Goal: Find contact information: Find contact information

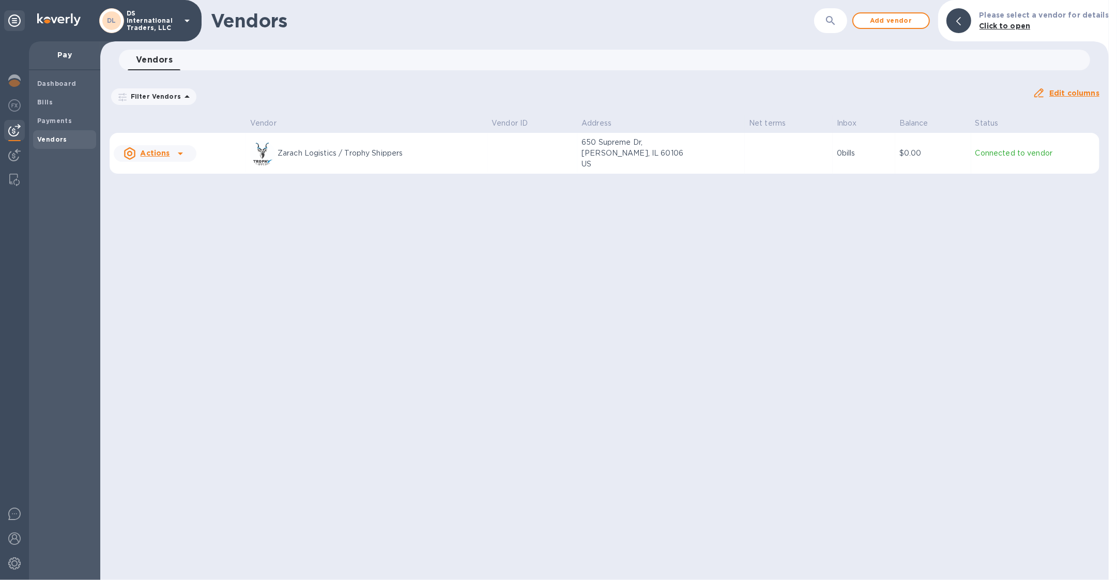
click at [130, 19] on p "DS International Traders, LLC" at bounding box center [153, 21] width 52 height 22
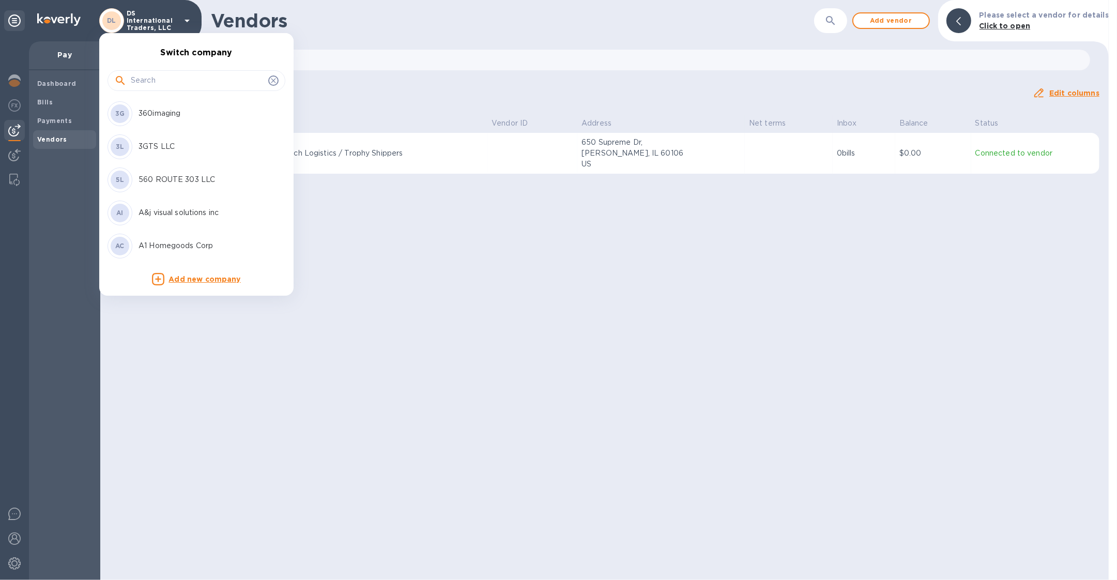
click at [139, 74] on input "text" at bounding box center [197, 81] width 133 height 16
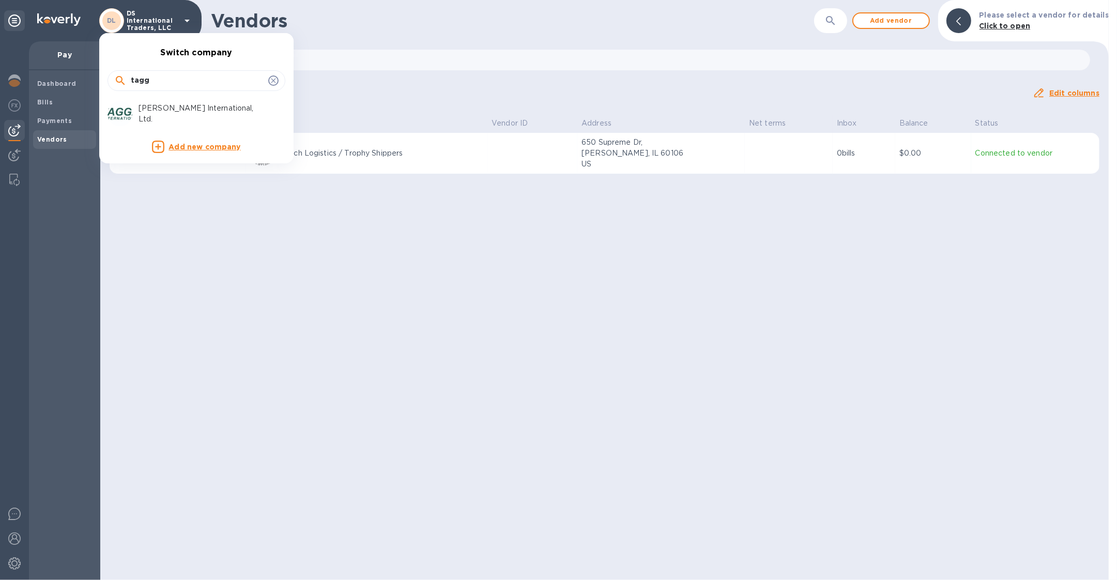
type input "tagg"
click at [159, 111] on p "[PERSON_NAME] International, Ltd." at bounding box center [204, 114] width 130 height 22
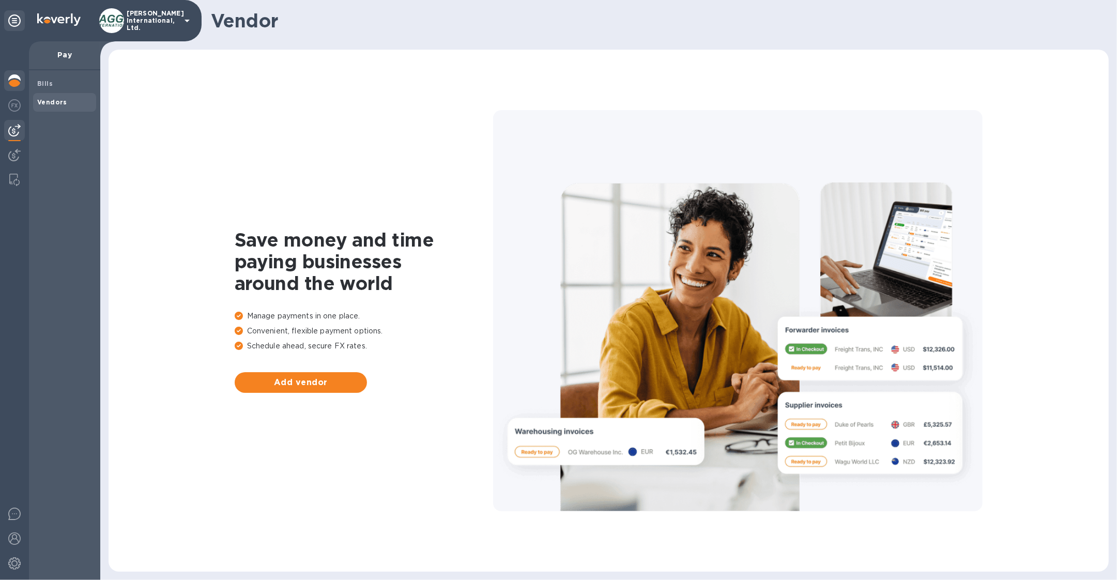
click at [13, 87] on div at bounding box center [14, 81] width 21 height 23
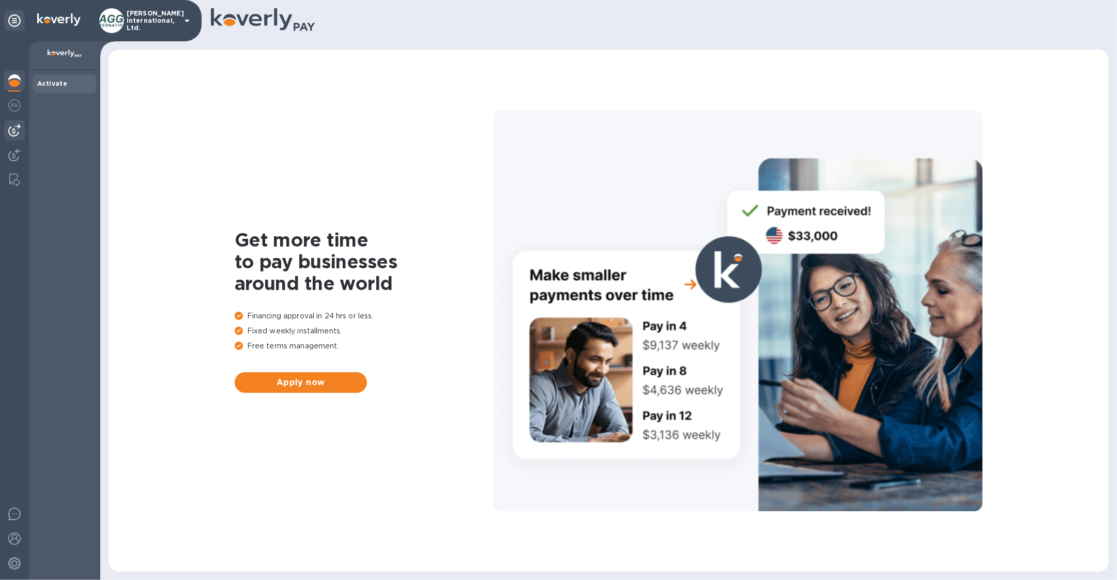
click at [22, 132] on div at bounding box center [14, 130] width 21 height 21
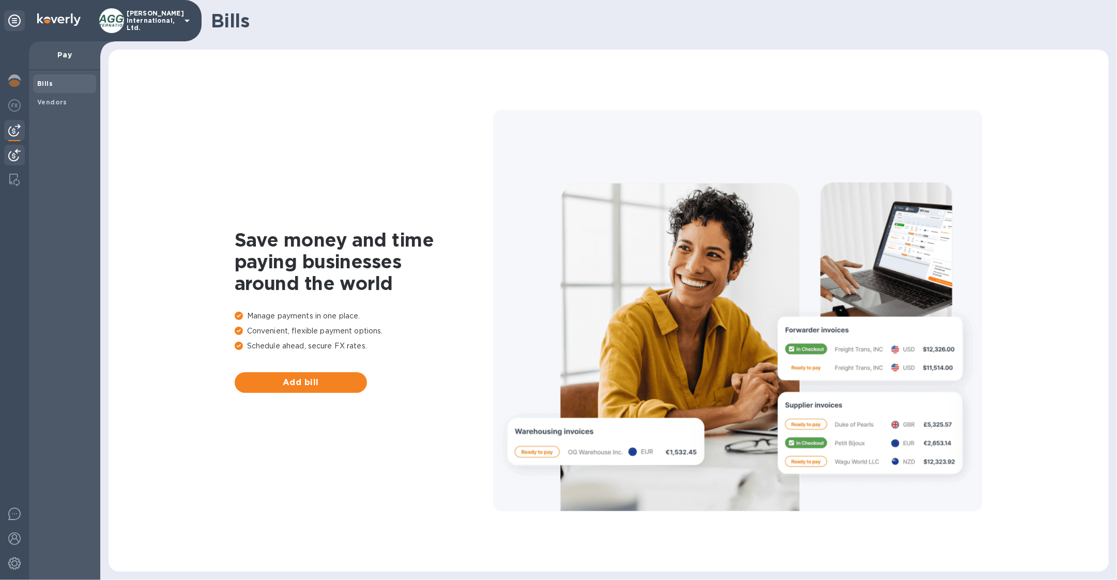
click at [14, 160] on img at bounding box center [14, 155] width 12 height 12
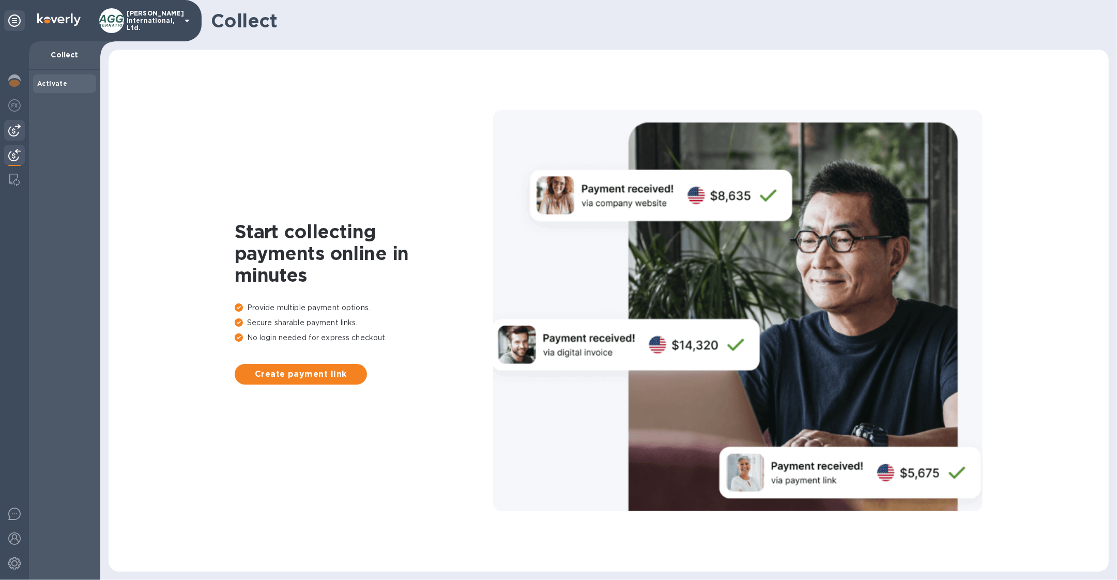
click at [13, 133] on img at bounding box center [14, 130] width 12 height 12
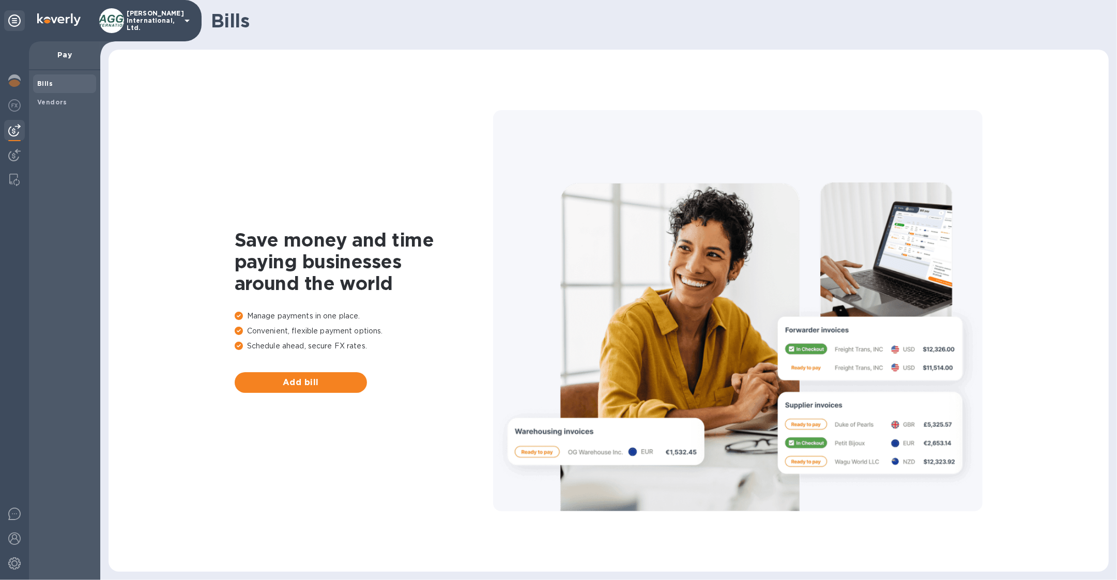
click at [170, 21] on p "[PERSON_NAME] International, Ltd." at bounding box center [153, 21] width 52 height 22
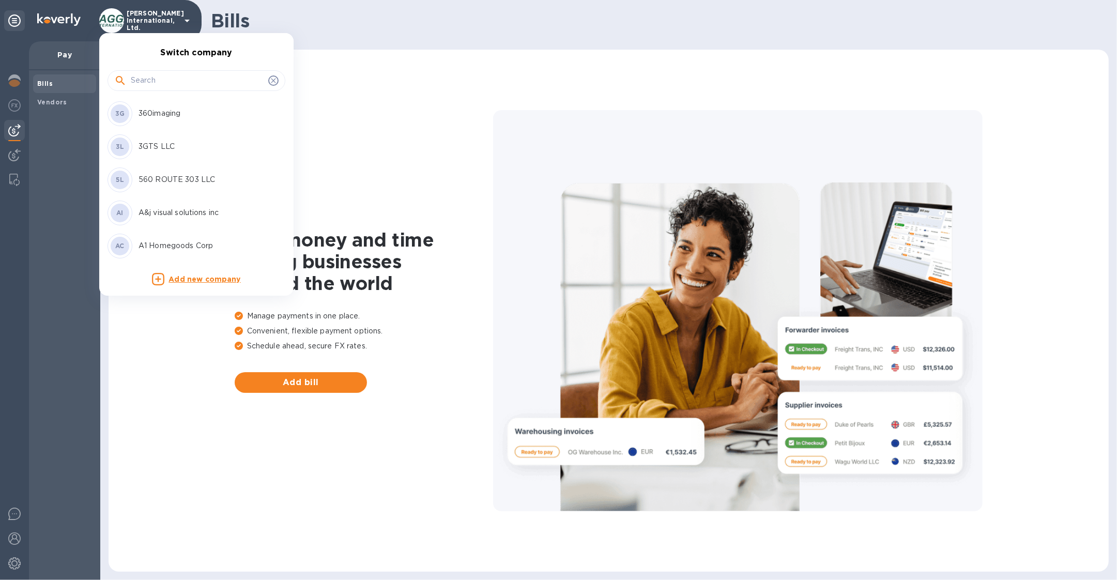
click at [183, 80] on input "text" at bounding box center [197, 81] width 133 height 16
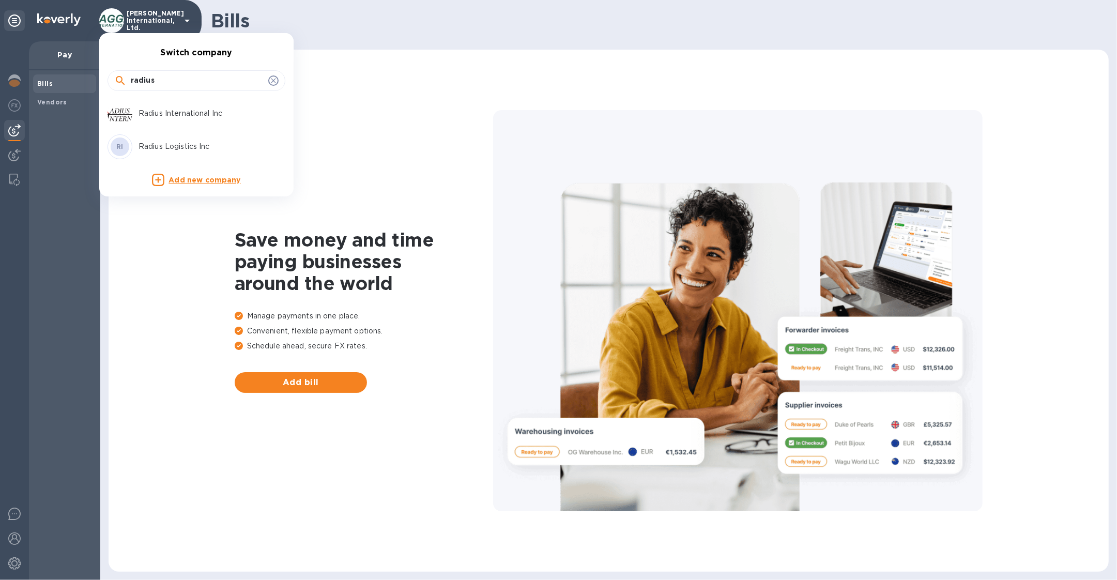
type input "radius"
click at [198, 107] on div "Radius International Inc" at bounding box center [188, 113] width 161 height 25
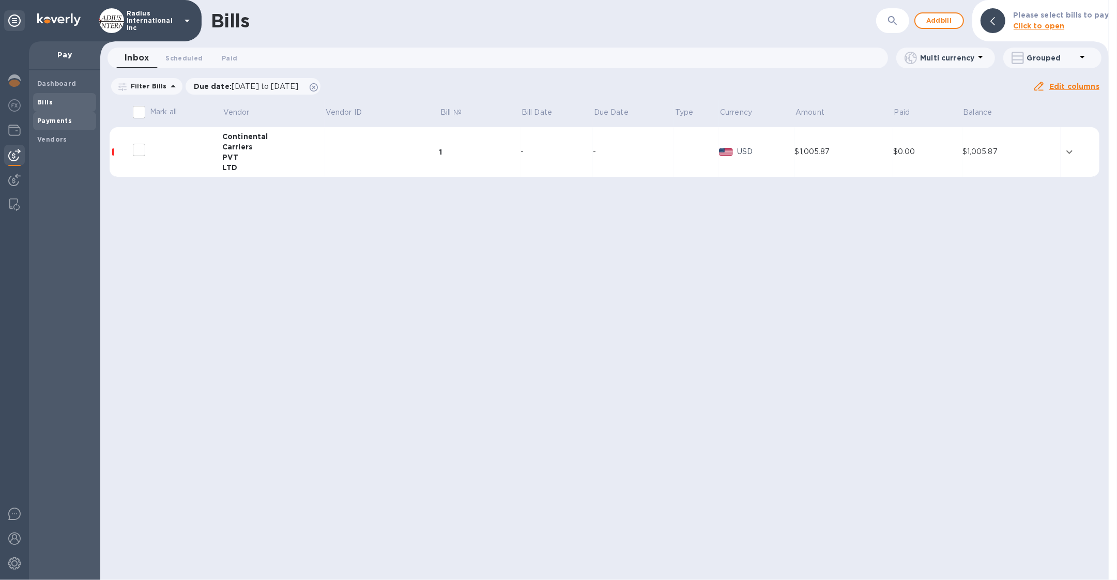
click at [43, 120] on b "Payments" at bounding box center [54, 121] width 35 height 8
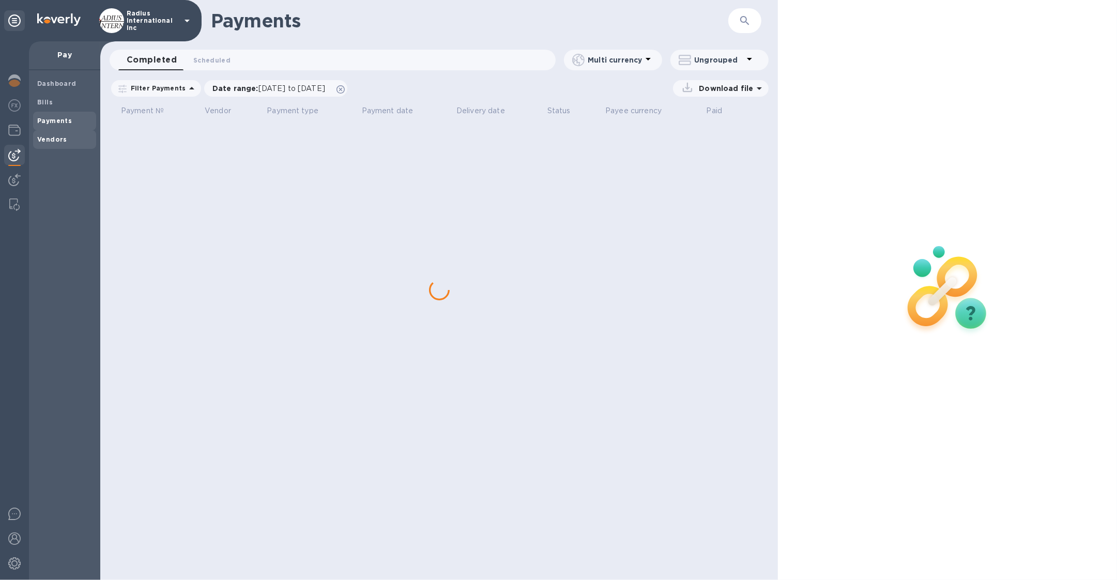
click at [44, 133] on div "Vendors" at bounding box center [64, 139] width 63 height 19
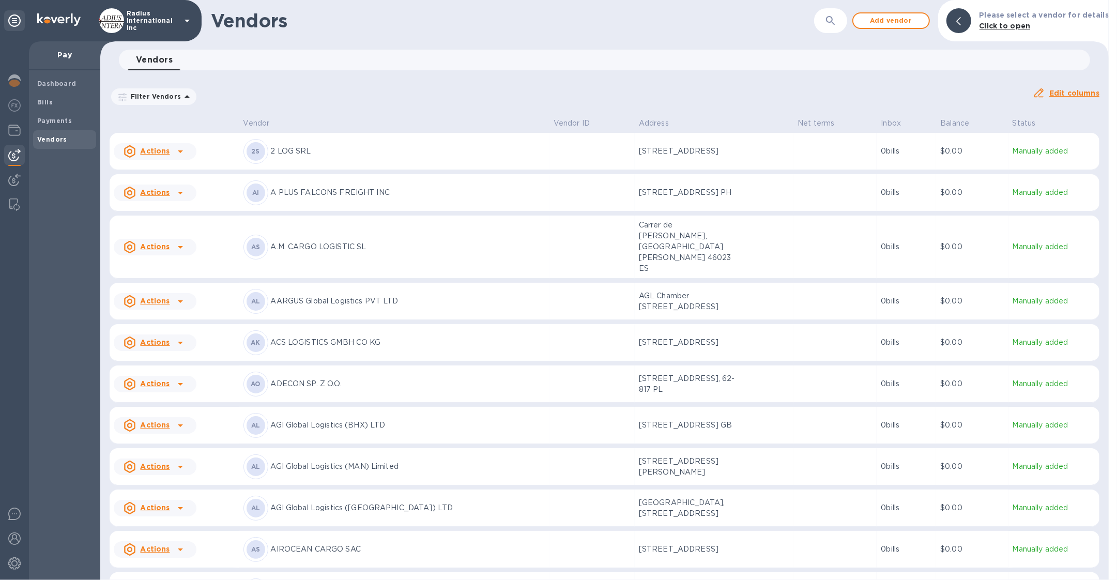
click at [835, 21] on icon "button" at bounding box center [830, 20] width 9 height 9
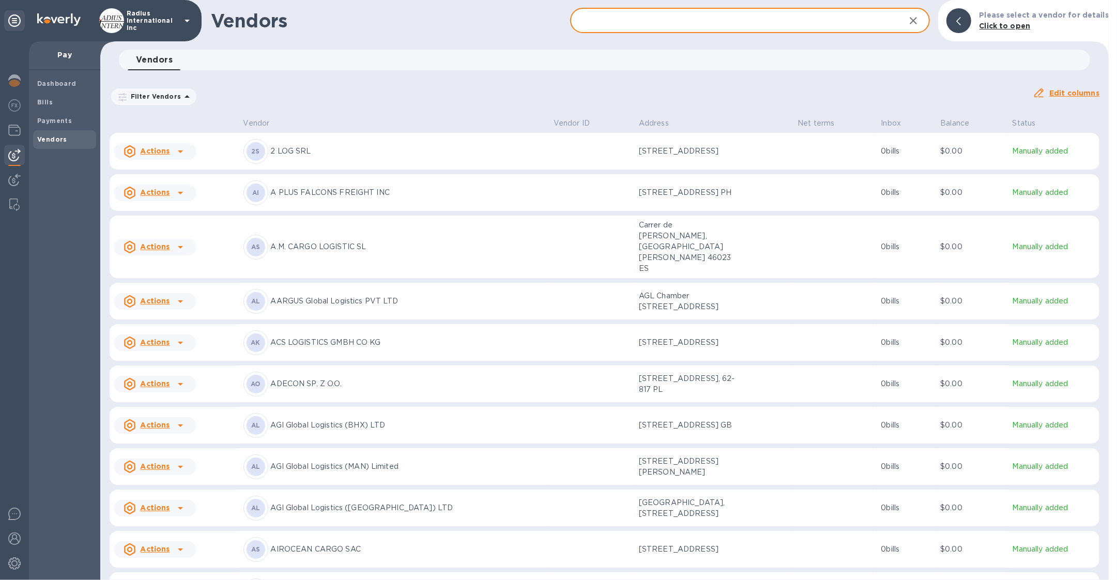
click at [837, 21] on form "​" at bounding box center [749, 20] width 359 height 25
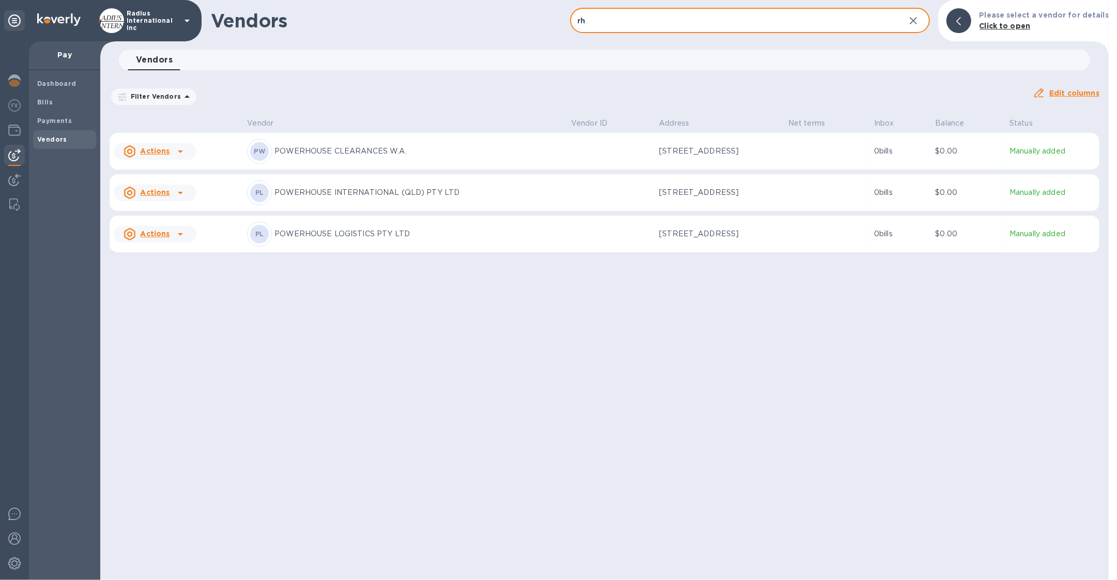
drag, startPoint x: 727, startPoint y: 17, endPoint x: 575, endPoint y: 8, distance: 152.2
click at [568, 17] on div "Vendors rh ​ Add vendor Please select a vendor for details Click to open" at bounding box center [604, 20] width 1009 height 41
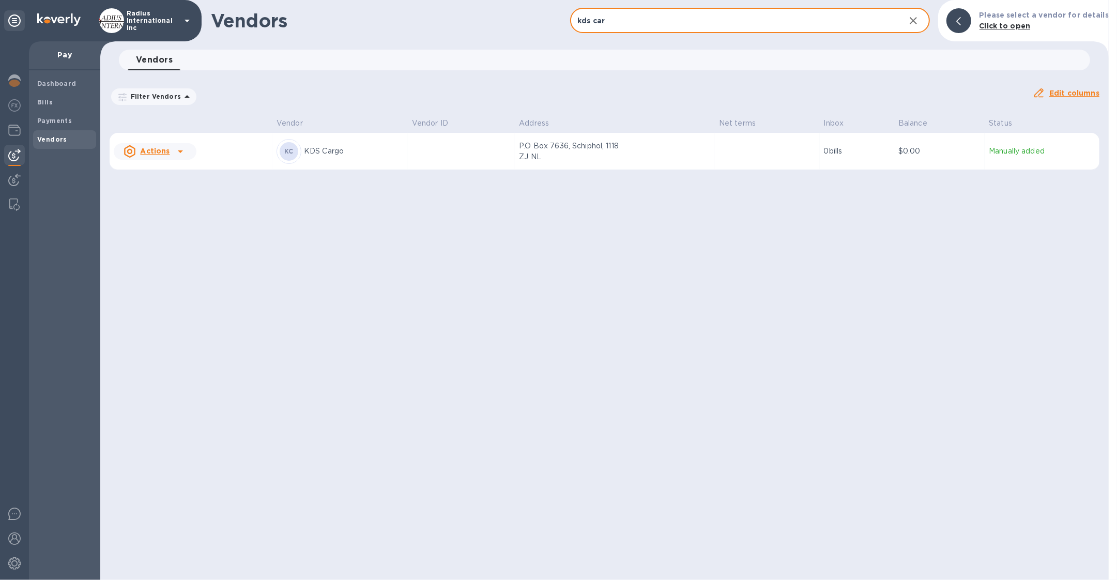
type input "kds car"
click at [643, 154] on td "P.O Box 7636, Schiphol, 1118 ZJ NL" at bounding box center [615, 151] width 200 height 37
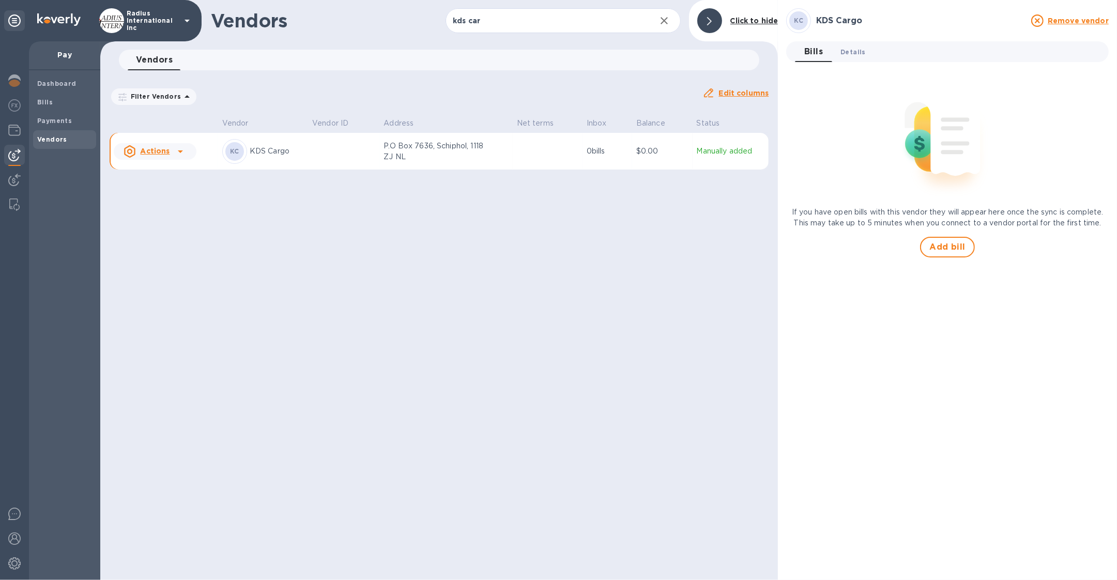
click at [851, 57] on button "Details 0" at bounding box center [852, 51] width 41 height 21
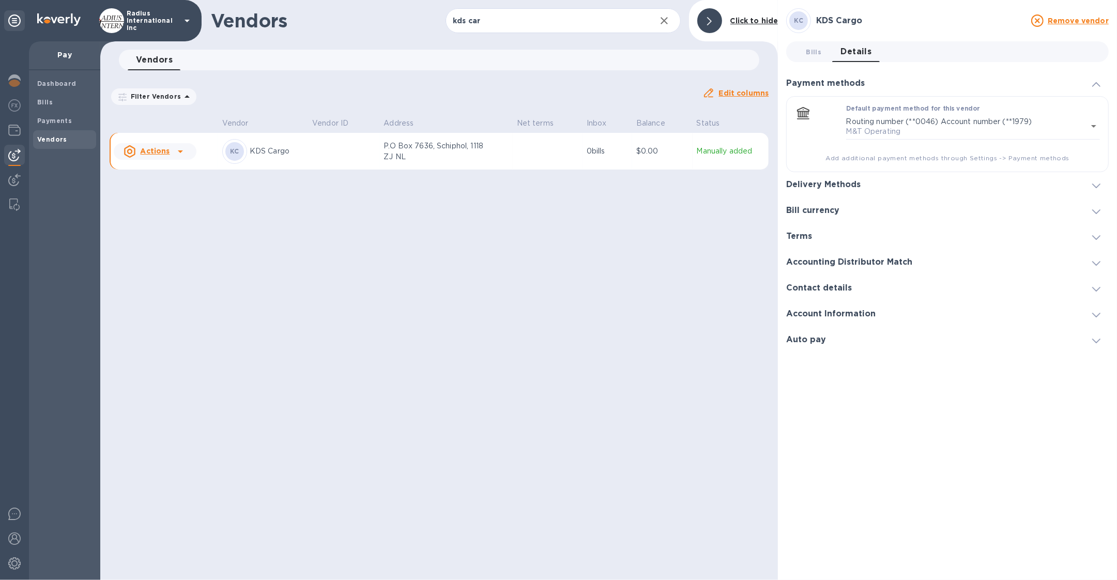
click at [825, 290] on h3 "Contact details" at bounding box center [819, 288] width 66 height 10
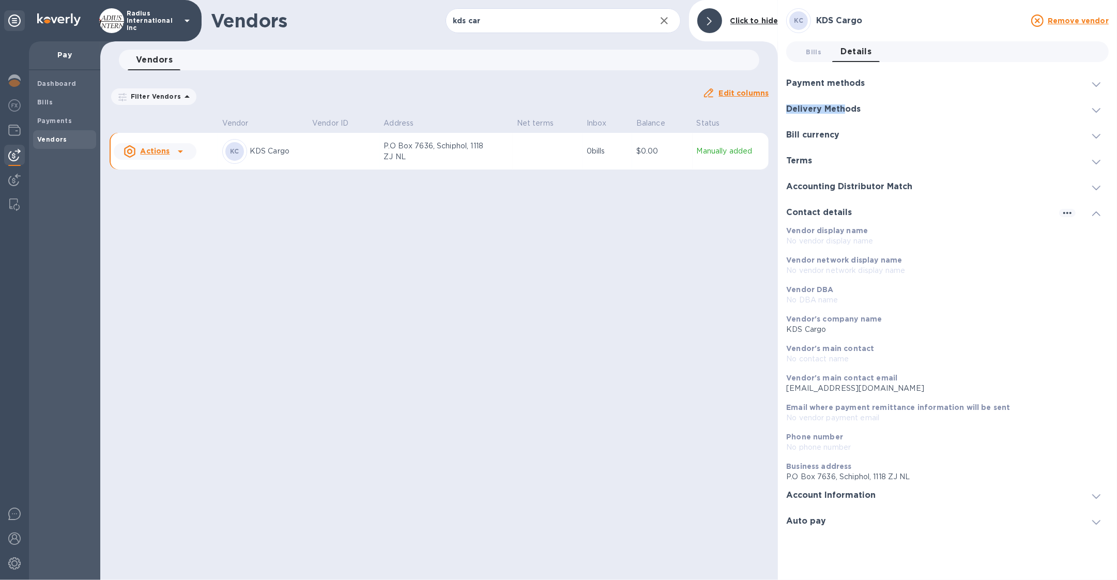
click at [843, 104] on div "Delivery Methods" at bounding box center [947, 109] width 323 height 26
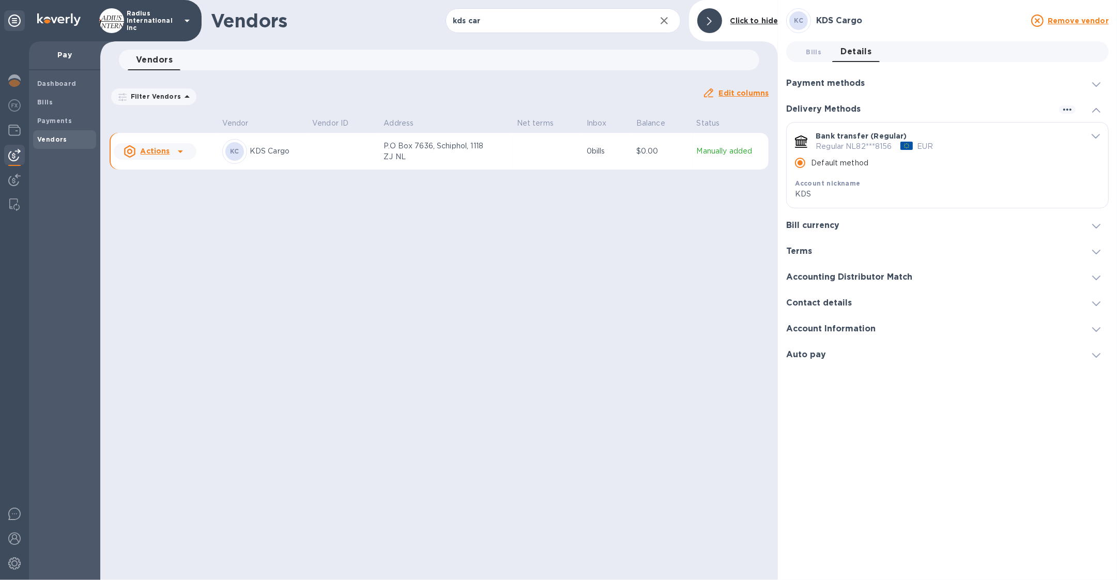
click at [1096, 142] on div "Bank transfer (Regular) Regular NL82***8156 EUR Default method Account nickname…" at bounding box center [948, 165] width 322 height 85
click at [1095, 139] on span "default-method" at bounding box center [1096, 136] width 8 height 10
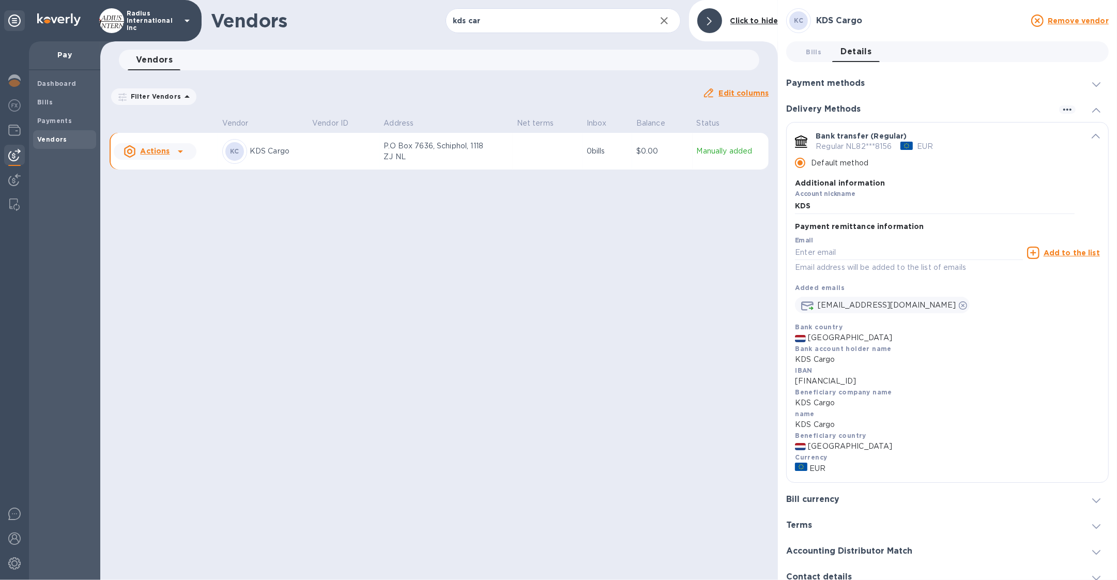
click at [1096, 135] on icon "default-method" at bounding box center [1096, 136] width 8 height 5
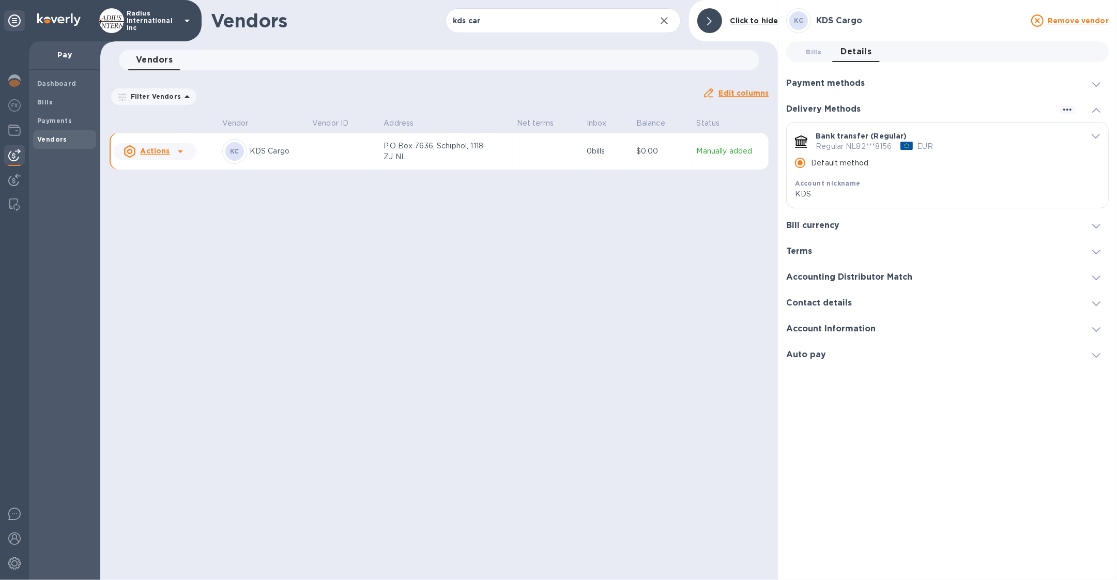
click at [1096, 135] on icon "default-method" at bounding box center [1096, 136] width 8 height 5
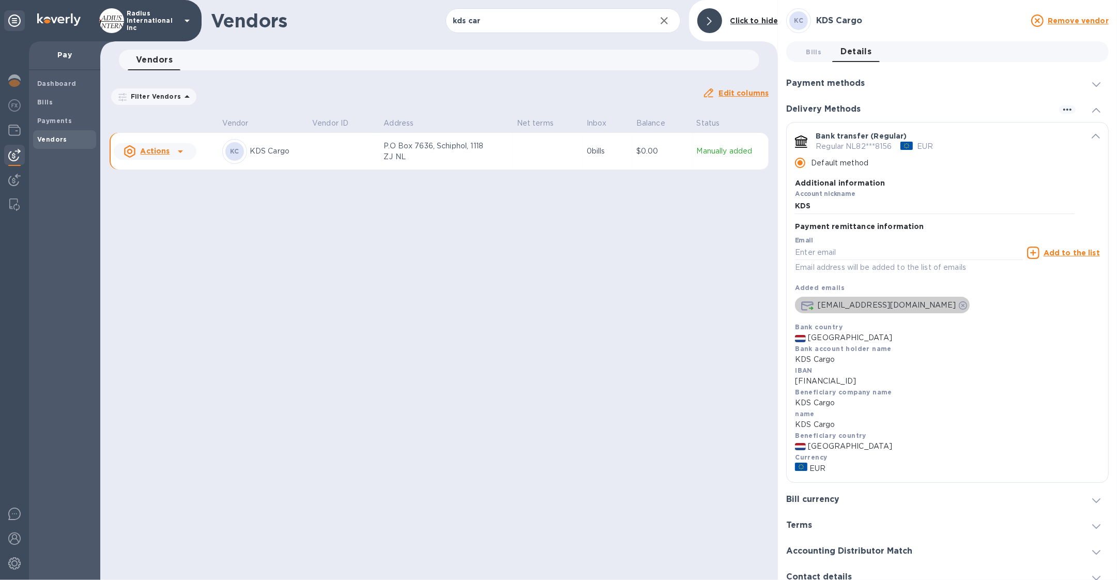
click at [959, 306] on icon "default-method" at bounding box center [963, 305] width 8 height 8
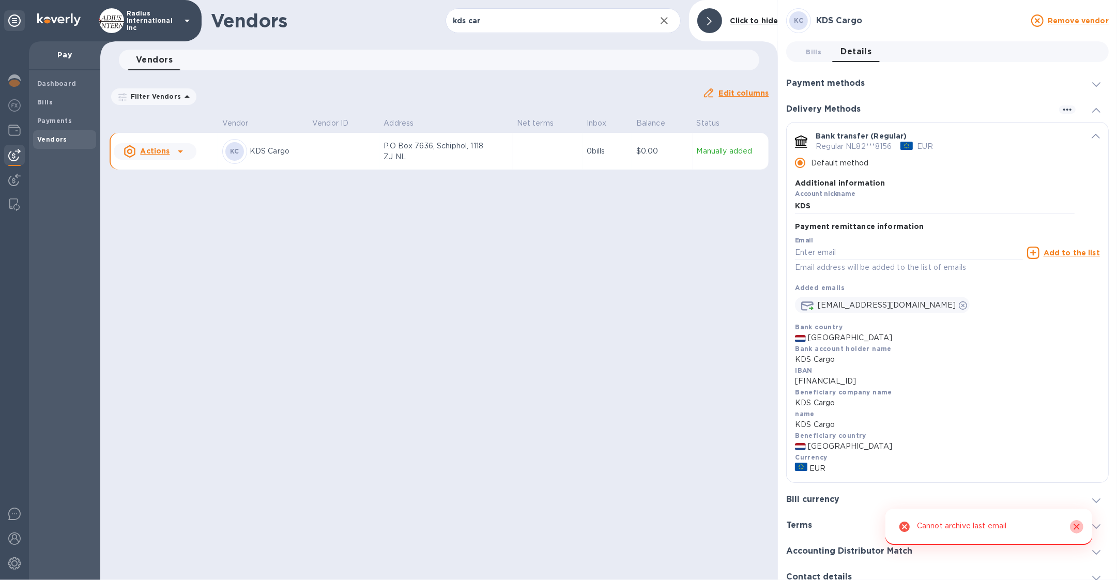
click at [1078, 528] on icon "Close" at bounding box center [1077, 527] width 6 height 6
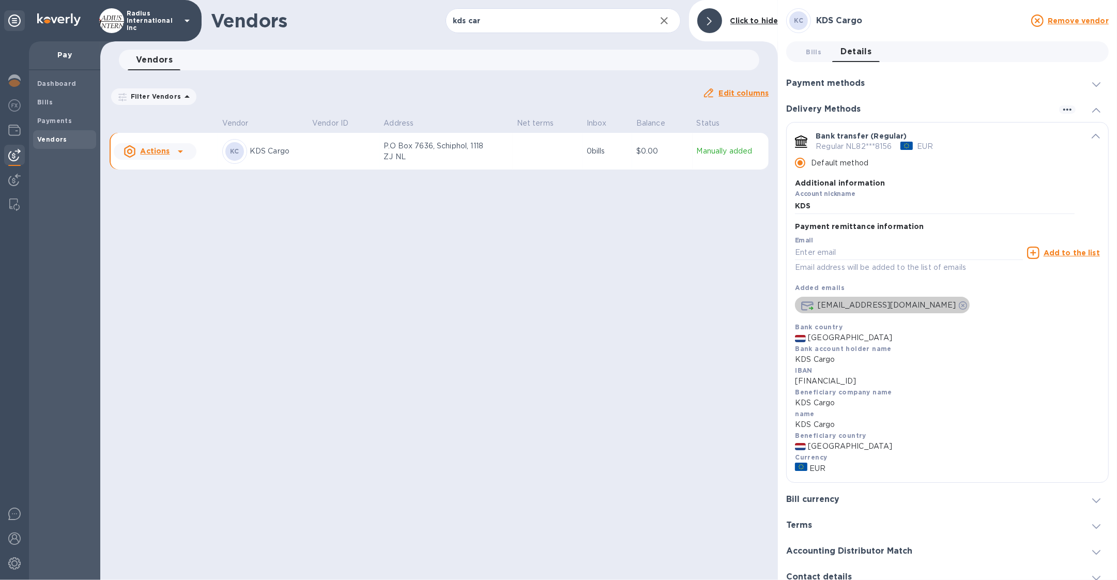
click at [959, 305] on icon "default-method" at bounding box center [963, 305] width 8 height 8
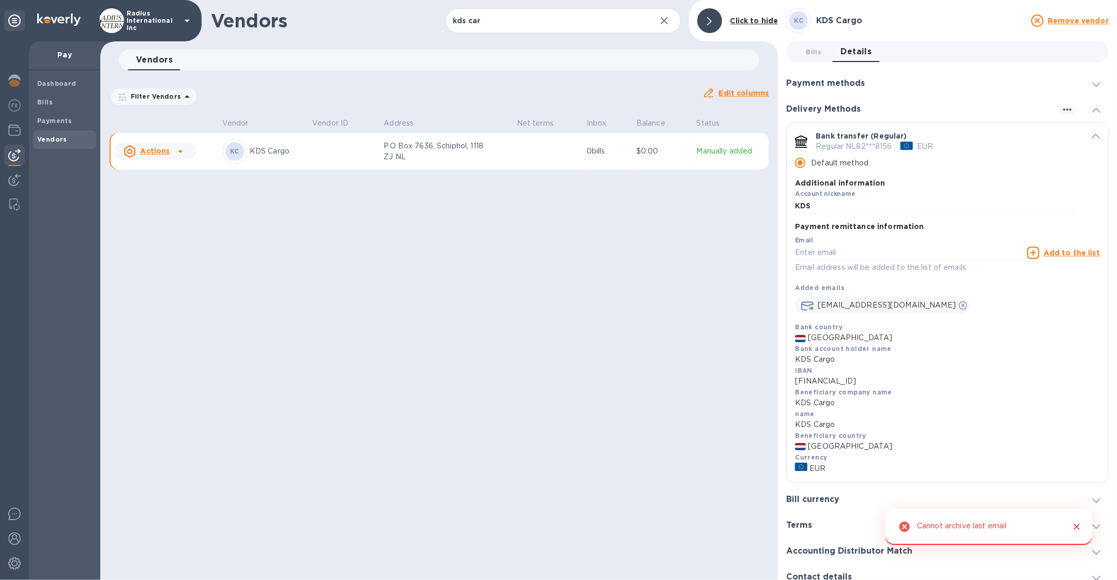
click at [964, 313] on div "debtors-fl-nl@rhenus.com" at bounding box center [947, 303] width 305 height 21
click at [923, 254] on input "default-method" at bounding box center [909, 253] width 228 height 16
paste input "mirjanas@radiuscargo.com"
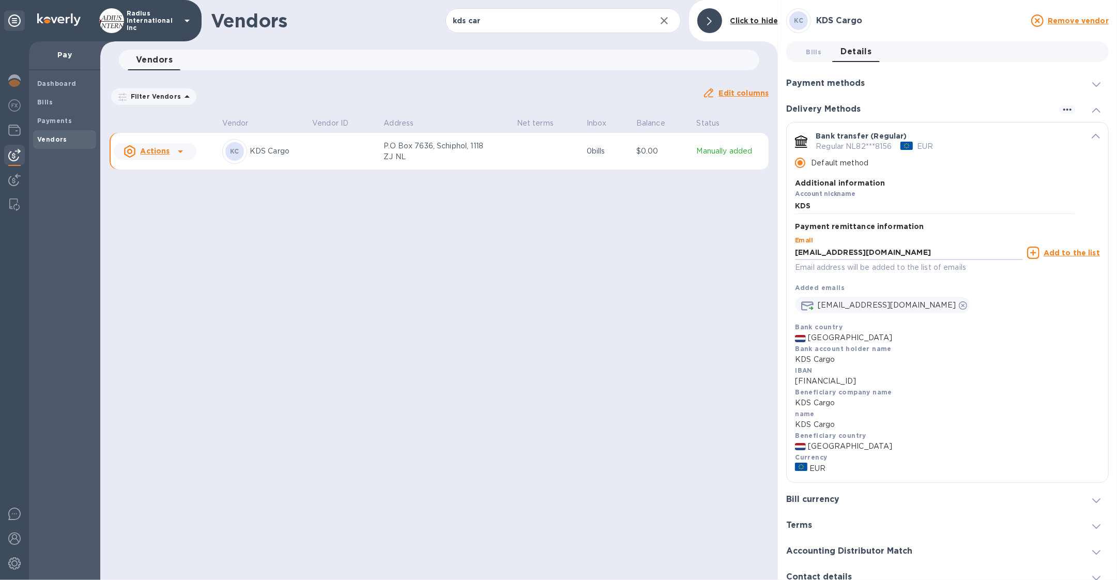
drag, startPoint x: 814, startPoint y: 253, endPoint x: 785, endPoint y: 253, distance: 28.4
click at [785, 253] on div "KC KDS Cargo Remove vendor Bills 0 Details 0 Payment methods Default payment me…" at bounding box center [947, 290] width 339 height 580
type input "mirjanas@radiuscargo.com"
click at [1054, 253] on u "Add to the list" at bounding box center [1072, 253] width 56 height 8
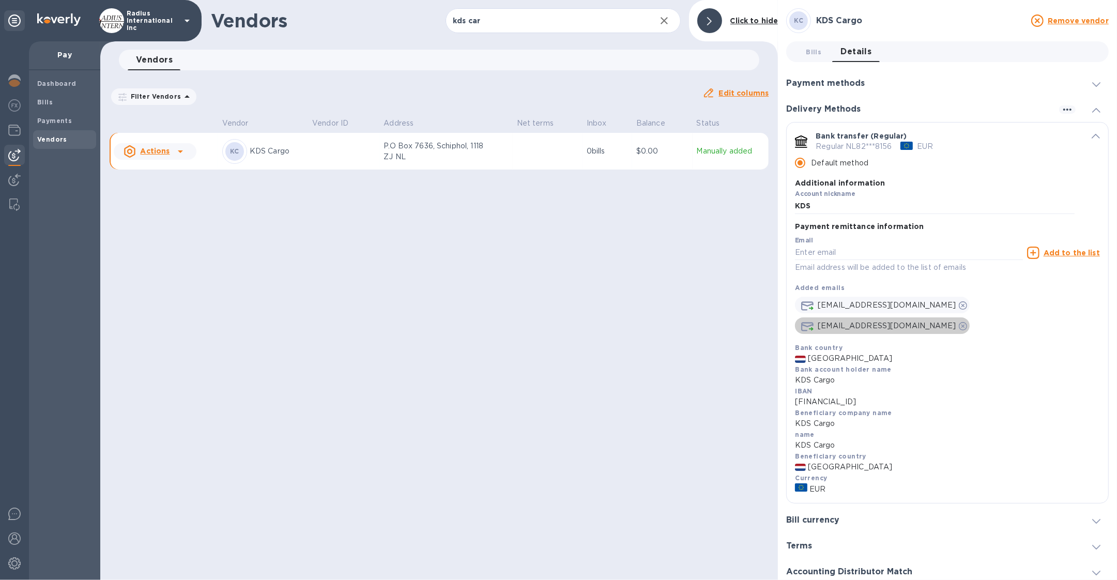
click at [967, 322] on icon "default-method" at bounding box center [963, 326] width 8 height 8
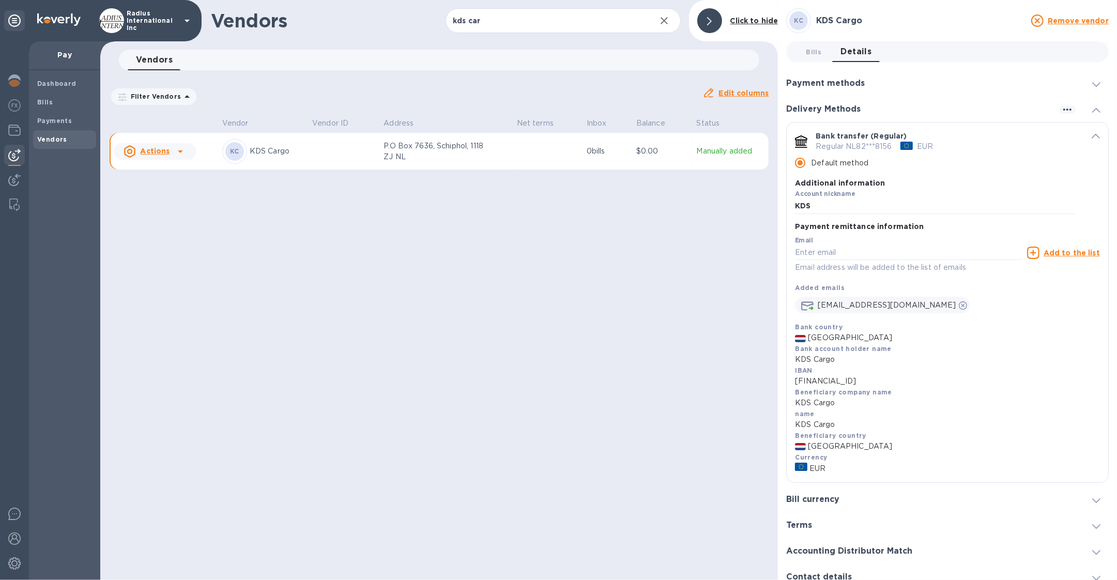
click at [130, 33] on div "Radius International Inc" at bounding box center [146, 20] width 94 height 25
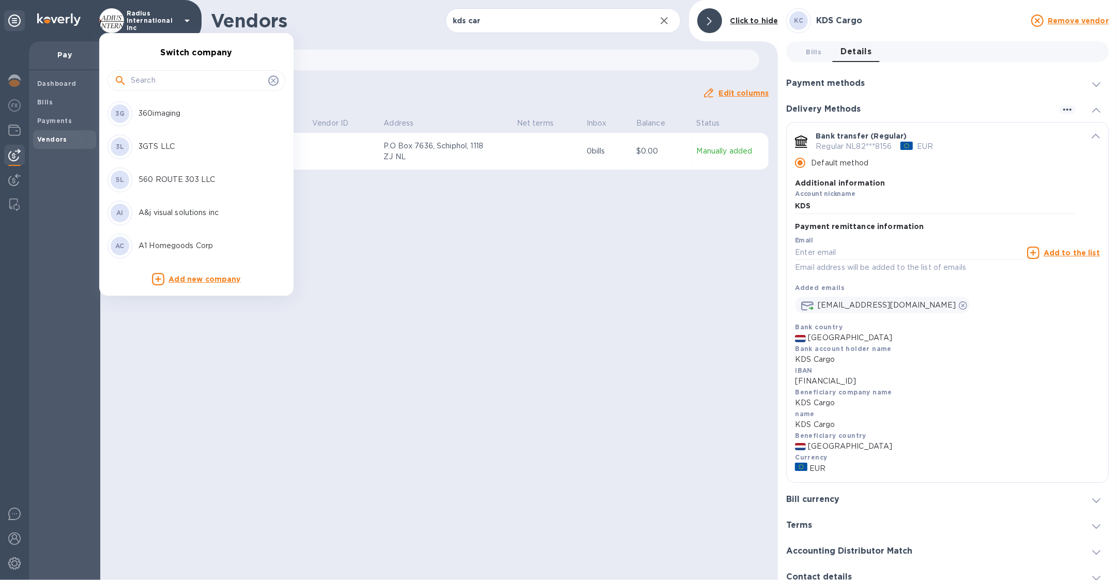
click at [133, 80] on input "text" at bounding box center [197, 81] width 133 height 16
type input "ds"
click at [189, 184] on p "DS International Traders, LLC" at bounding box center [204, 179] width 130 height 11
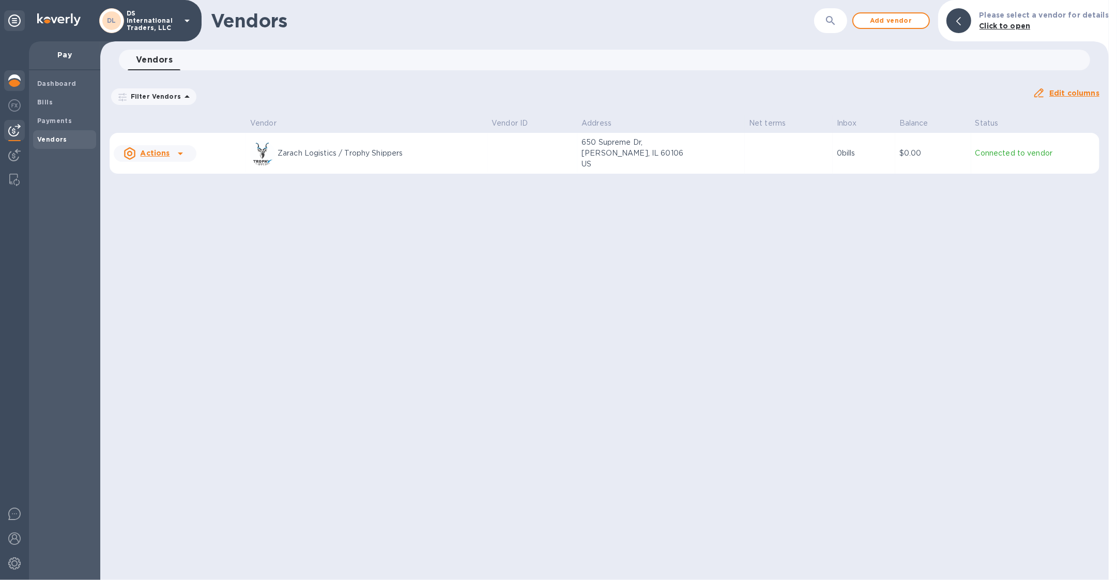
click at [14, 81] on img at bounding box center [14, 80] width 12 height 12
